Goal: Information Seeking & Learning: Learn about a topic

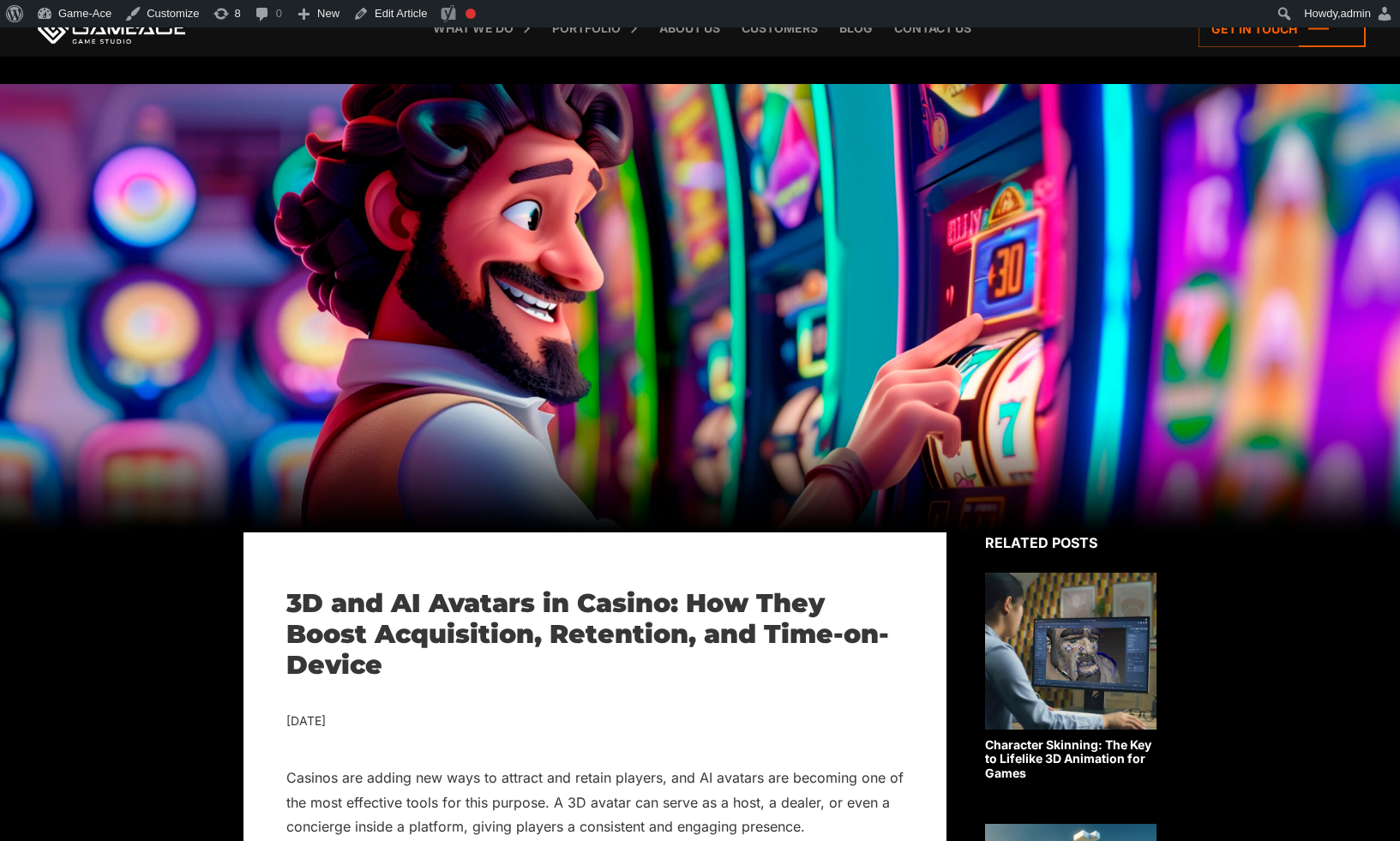
click at [625, 594] on h1 "3D and AI Avatars in Casino: How They Boost Acquisition, Retention, and Time-on…" at bounding box center [595, 634] width 617 height 93
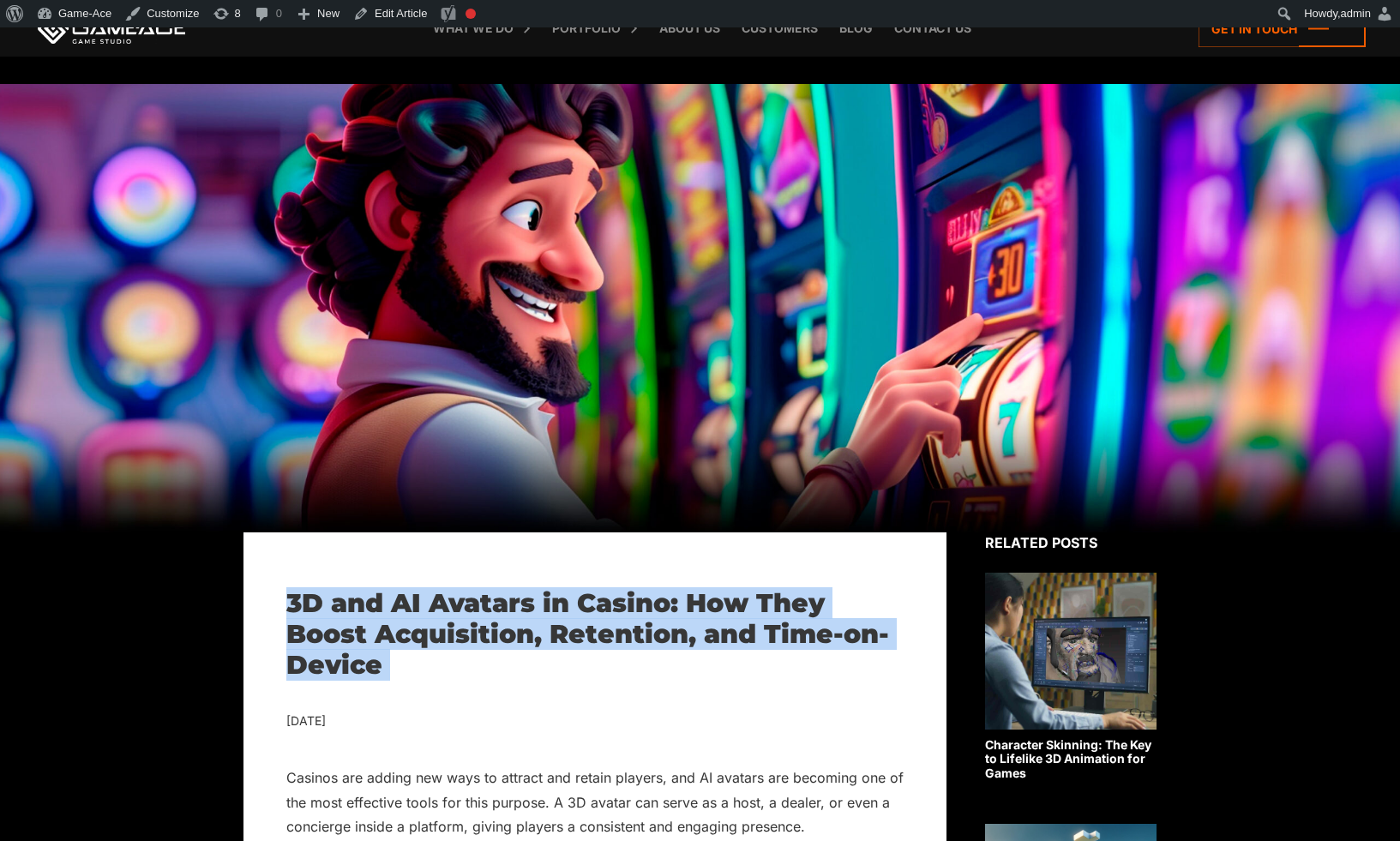
click at [625, 594] on h1 "3D and AI Avatars in Casino: How They Boost Acquisition, Retention, and Time-on…" at bounding box center [595, 634] width 617 height 93
copy div "3D and AI Avatars in Casino: How They Boost Acquisition, Retention, and Time-on…"
